Goal: Check status: Check status

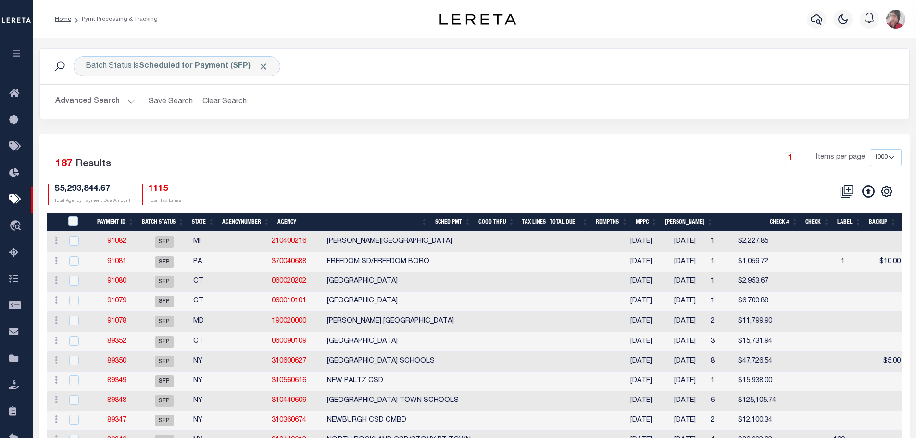
select select "1000"
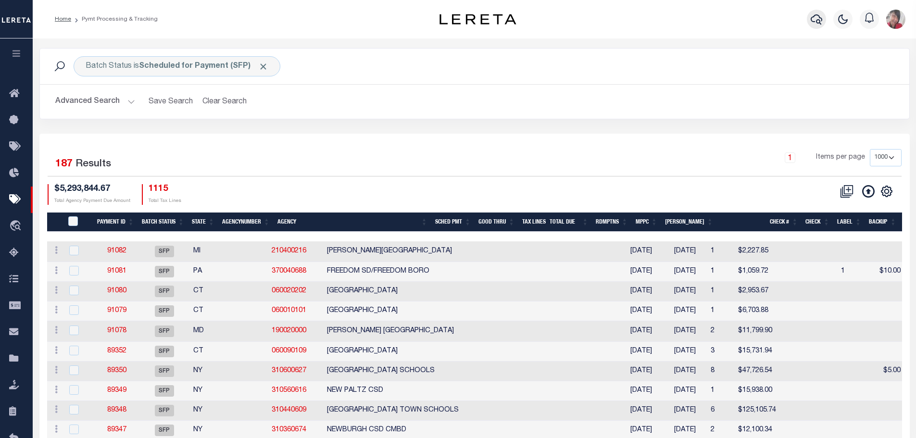
click at [815, 15] on icon "button" at bounding box center [816, 19] width 12 height 10
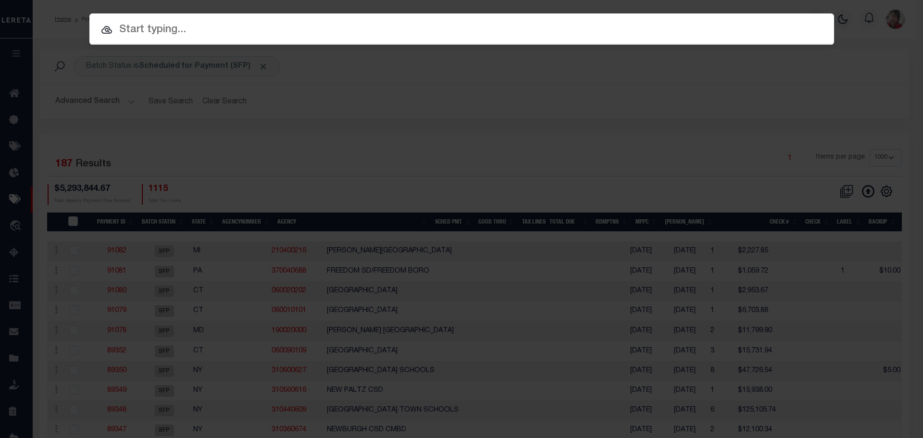
click at [208, 34] on input "text" at bounding box center [461, 30] width 745 height 17
paste input "7318070890-00001"
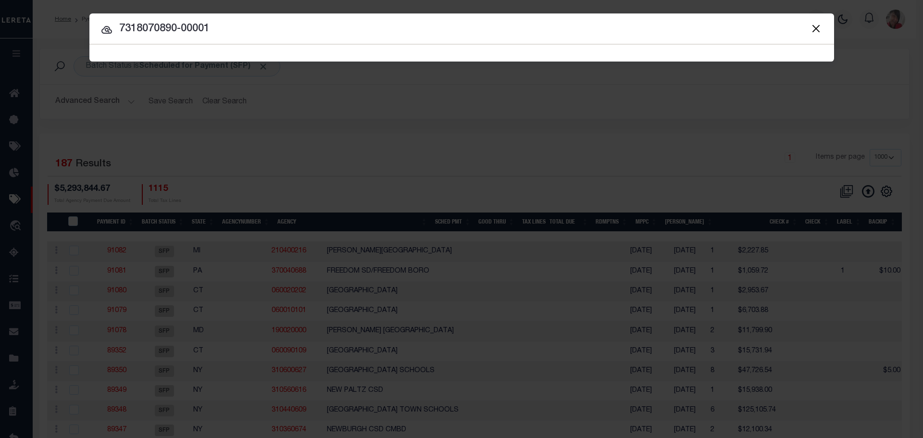
type input "7318070890-00001"
click at [211, 50] on span "7318070890-00001 Searching..." at bounding box center [461, 53] width 745 height 17
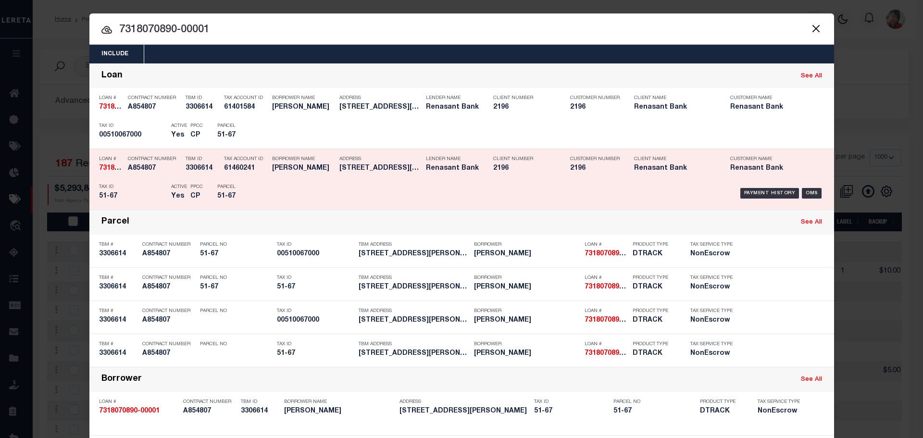
click at [365, 184] on div "Payment History OMS" at bounding box center [549, 193] width 549 height 28
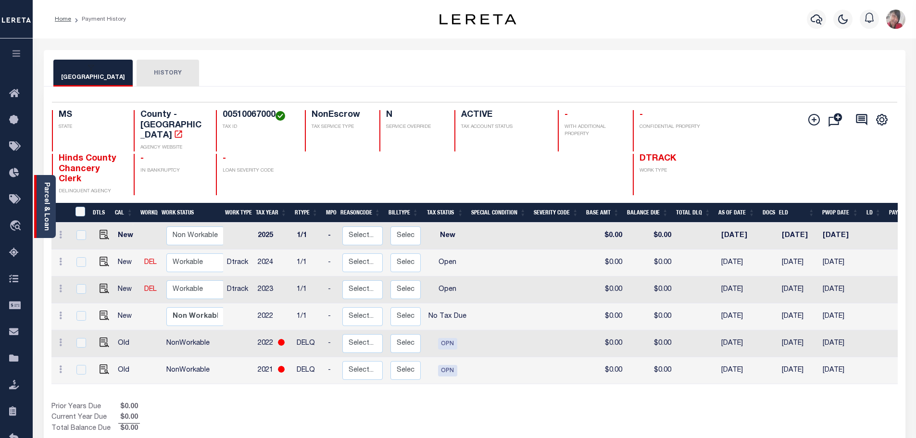
click at [50, 210] on div "Parcel & Loan" at bounding box center [45, 206] width 22 height 63
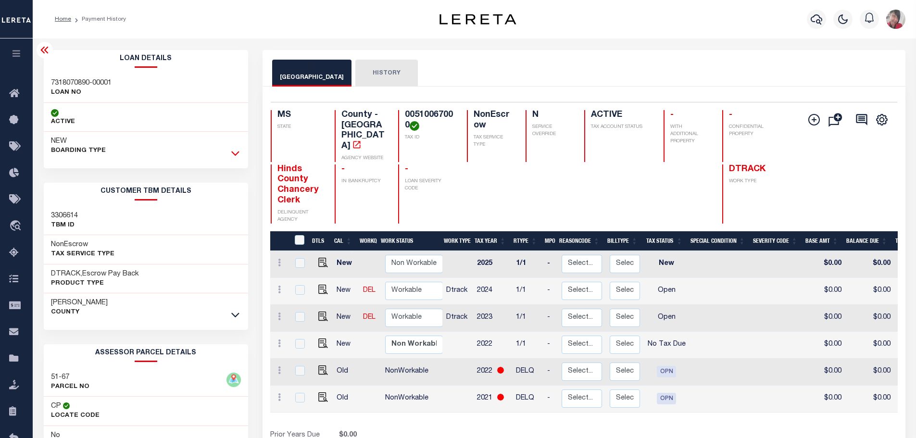
click at [234, 150] on icon at bounding box center [235, 153] width 8 height 10
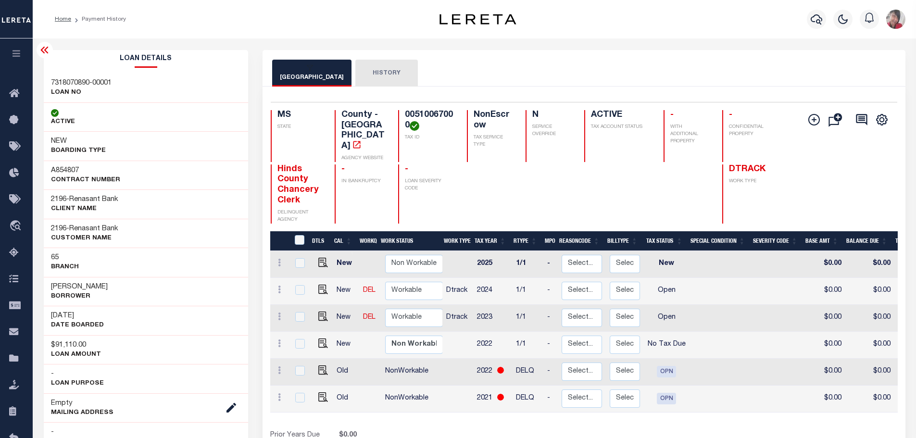
click at [369, 77] on button "HISTORY" at bounding box center [386, 73] width 62 height 27
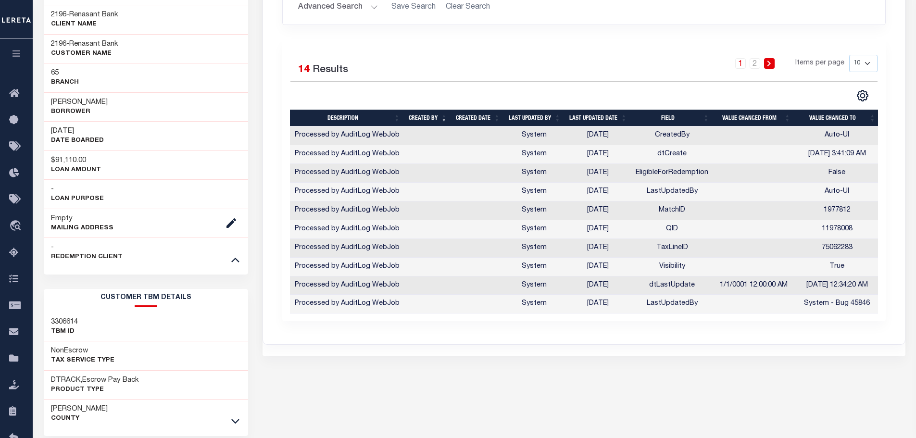
scroll to position [192, 0]
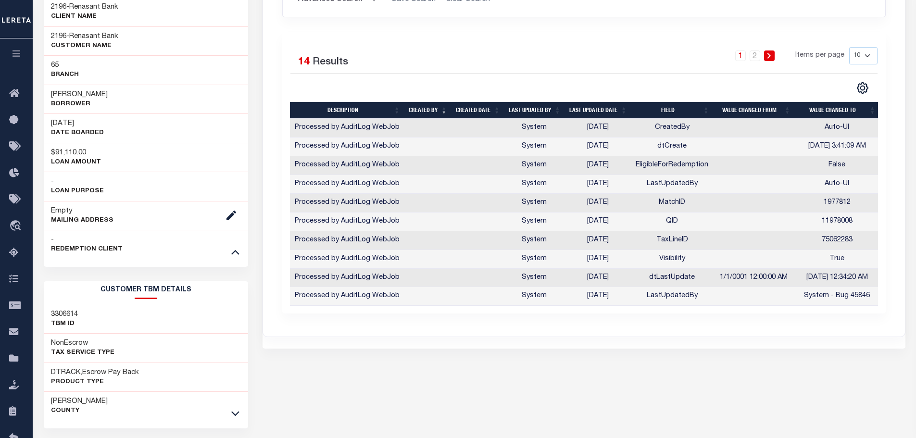
click at [771, 53] on icon at bounding box center [769, 56] width 4 height 6
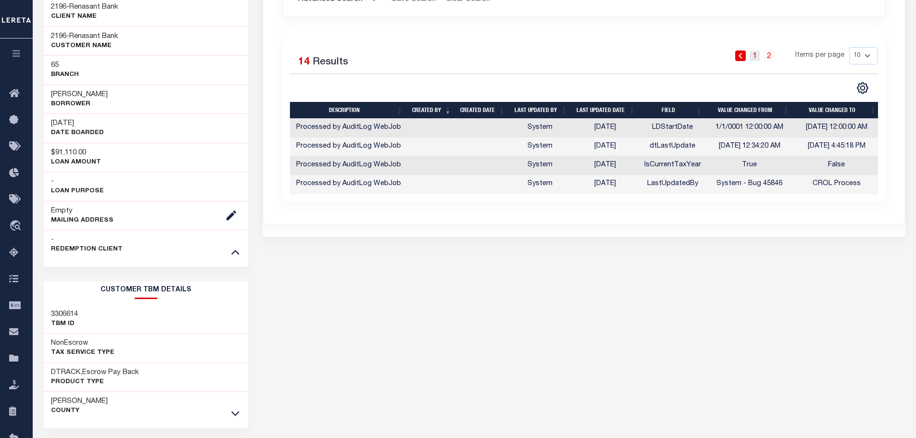
click at [754, 56] on link "1" at bounding box center [754, 55] width 11 height 11
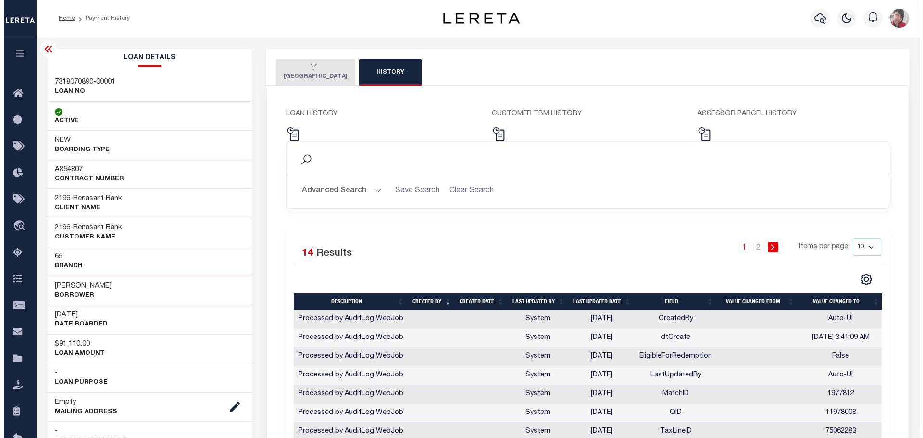
scroll to position [0, 0]
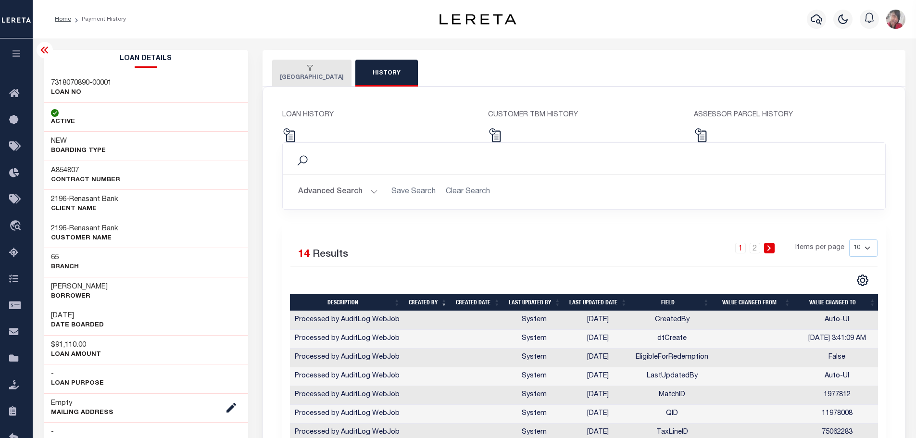
drag, startPoint x: 309, startPoint y: 76, endPoint x: 309, endPoint y: 85, distance: 8.2
click at [308, 76] on button "[GEOGRAPHIC_DATA]" at bounding box center [311, 73] width 79 height 27
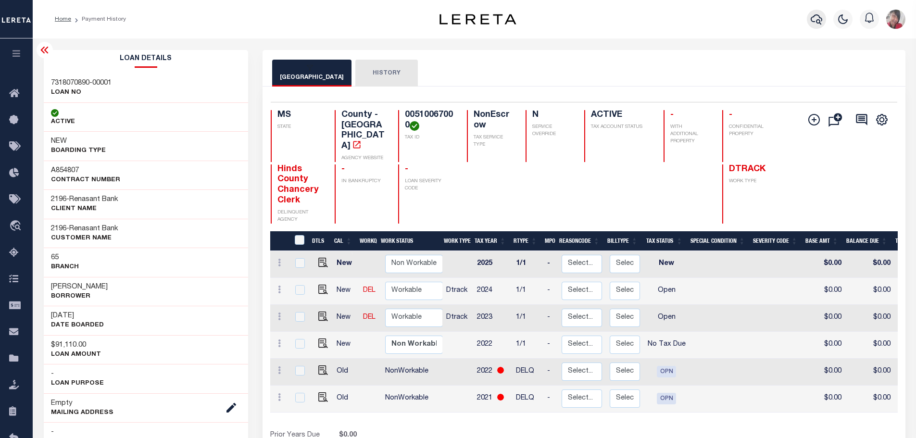
click at [817, 17] on icon "button" at bounding box center [816, 19] width 12 height 12
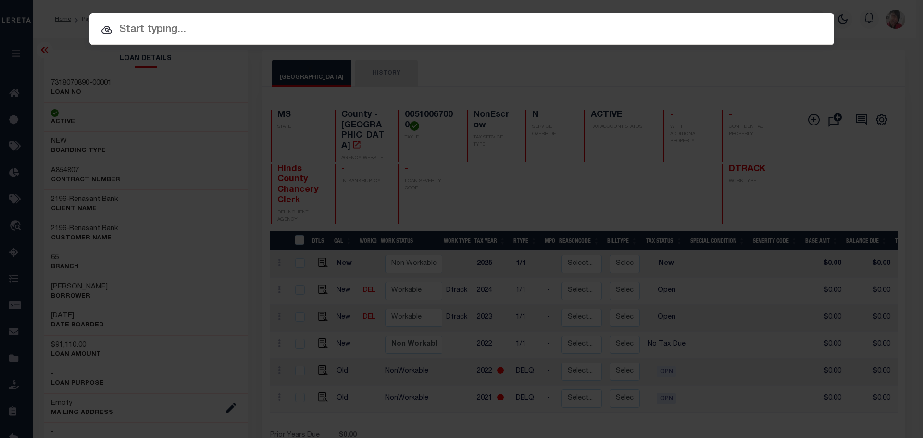
click at [435, 26] on input "text" at bounding box center [461, 30] width 745 height 17
click at [177, 30] on input "text" at bounding box center [461, 30] width 745 height 17
paste input "7318070890-00001"
type input "7318070890-00001"
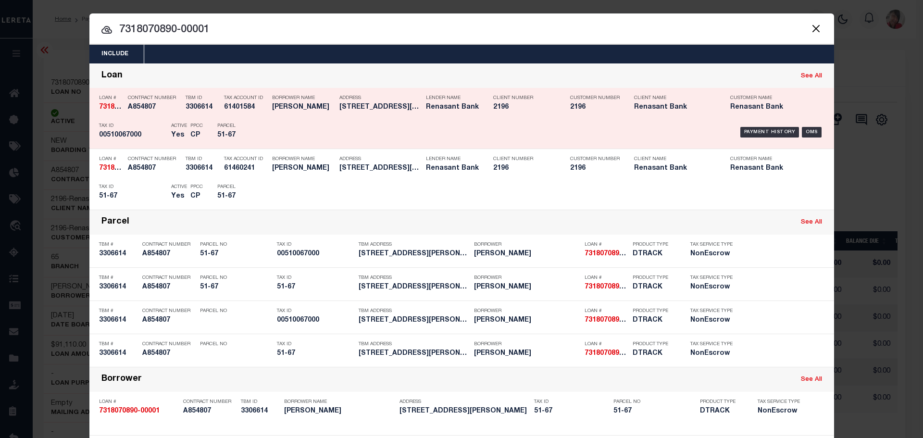
click at [612, 124] on div "Payment History OMS" at bounding box center [549, 132] width 549 height 28
